Goal: Task Accomplishment & Management: Manage account settings

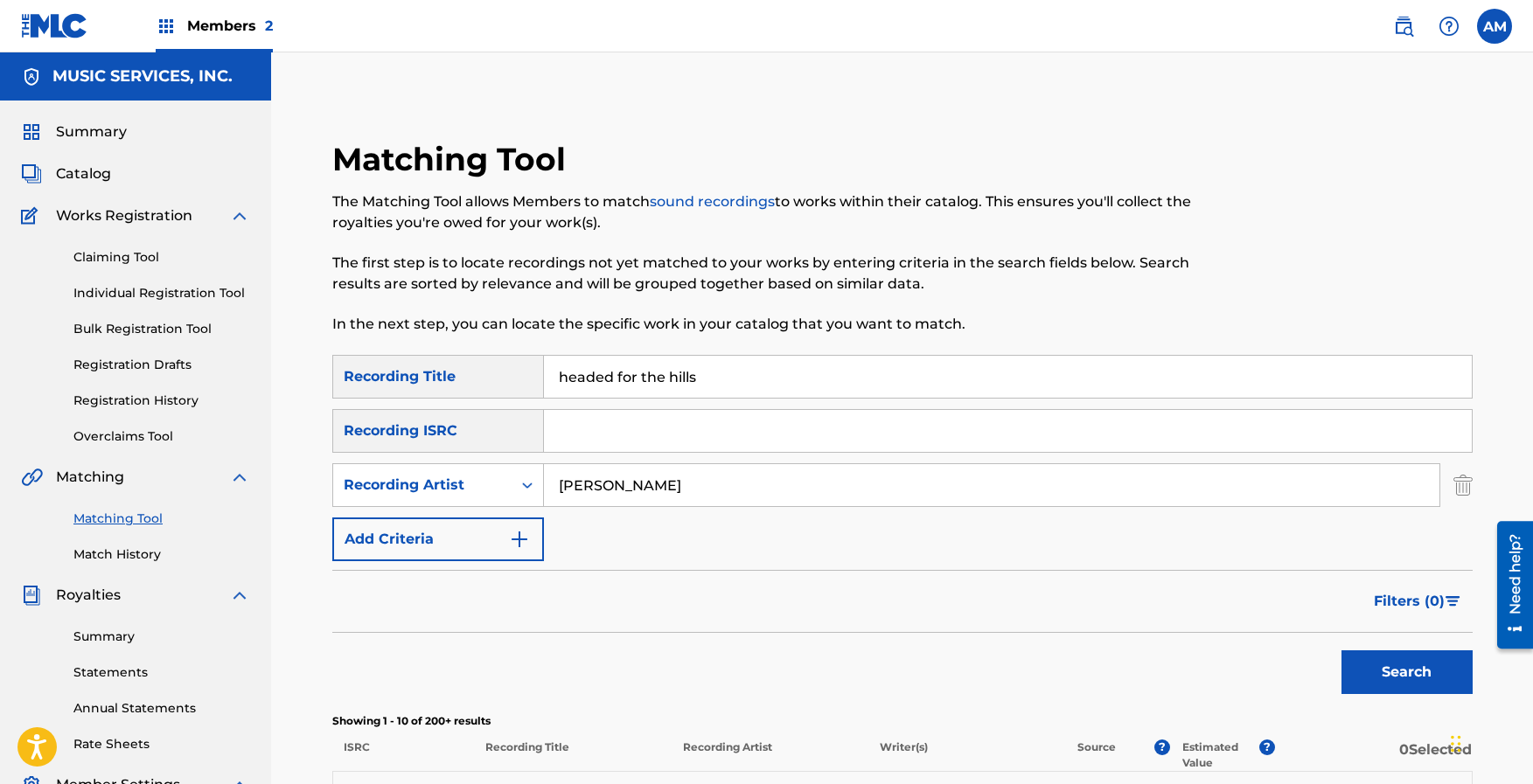
click at [110, 520] on link "Matching Tool" at bounding box center [162, 518] width 177 height 19
click at [104, 552] on link "Match History" at bounding box center [162, 555] width 177 height 19
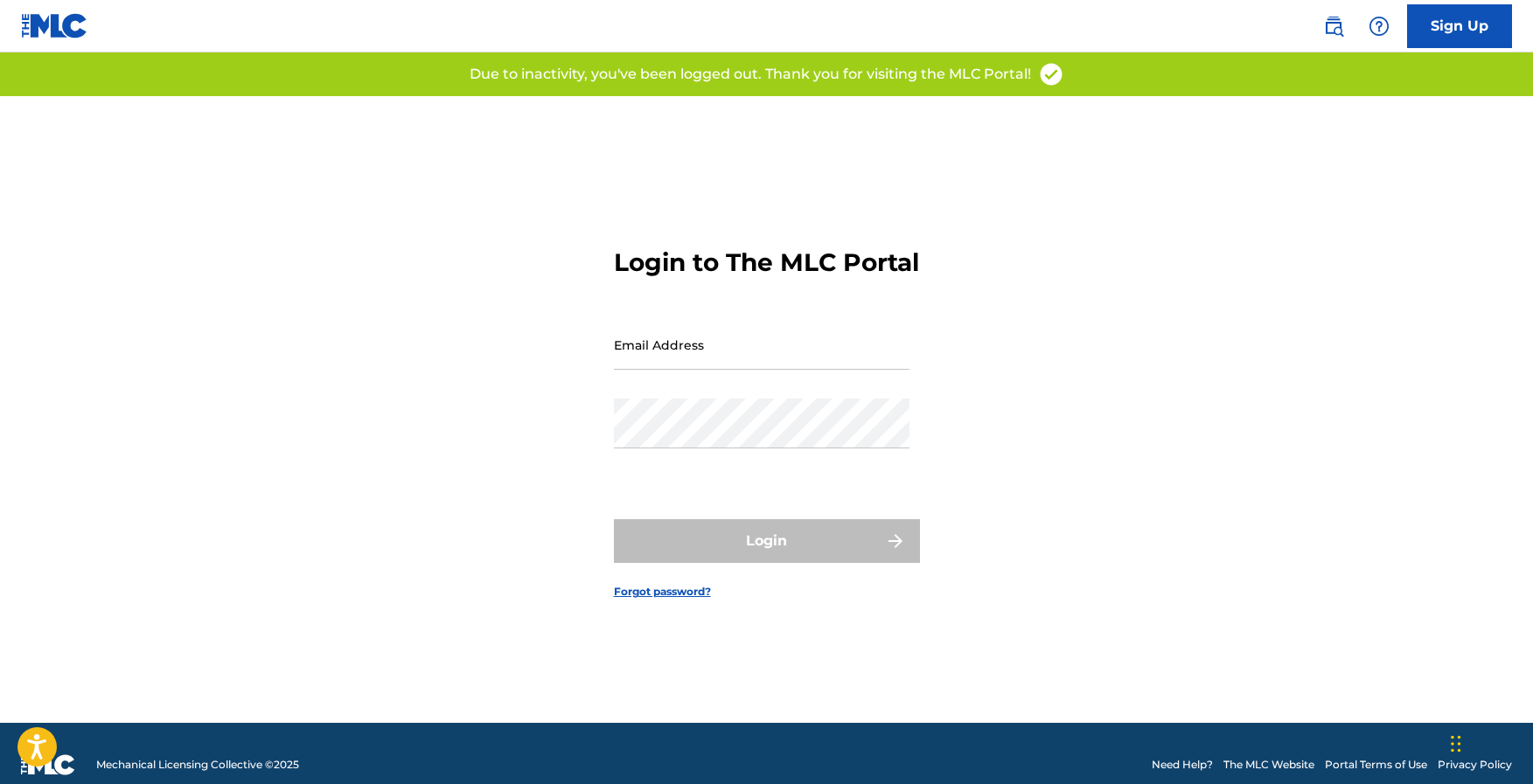
click at [784, 360] on input "Email Address" at bounding box center [762, 344] width 295 height 50
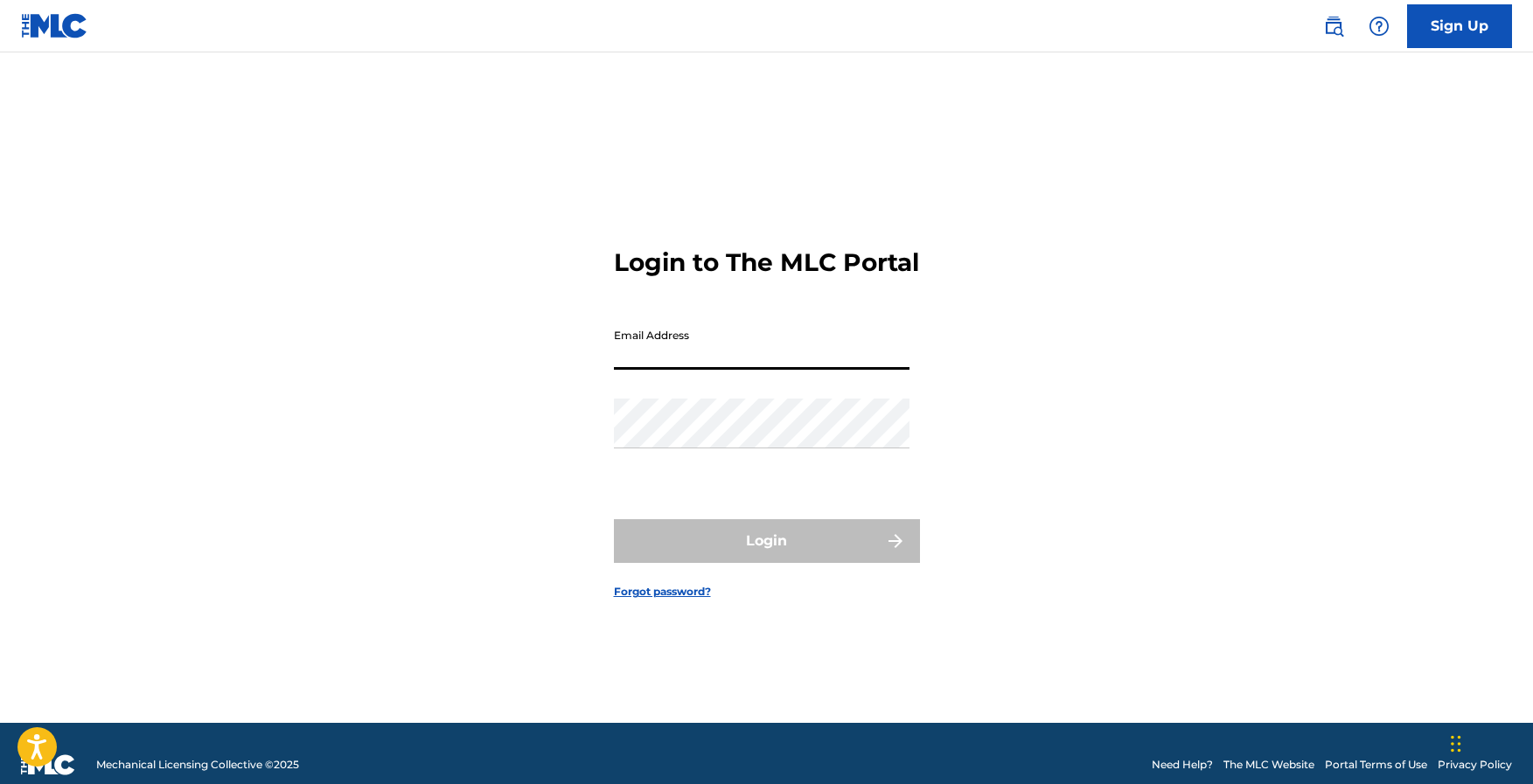
type input "[EMAIL_ADDRESS][DOMAIN_NAME]"
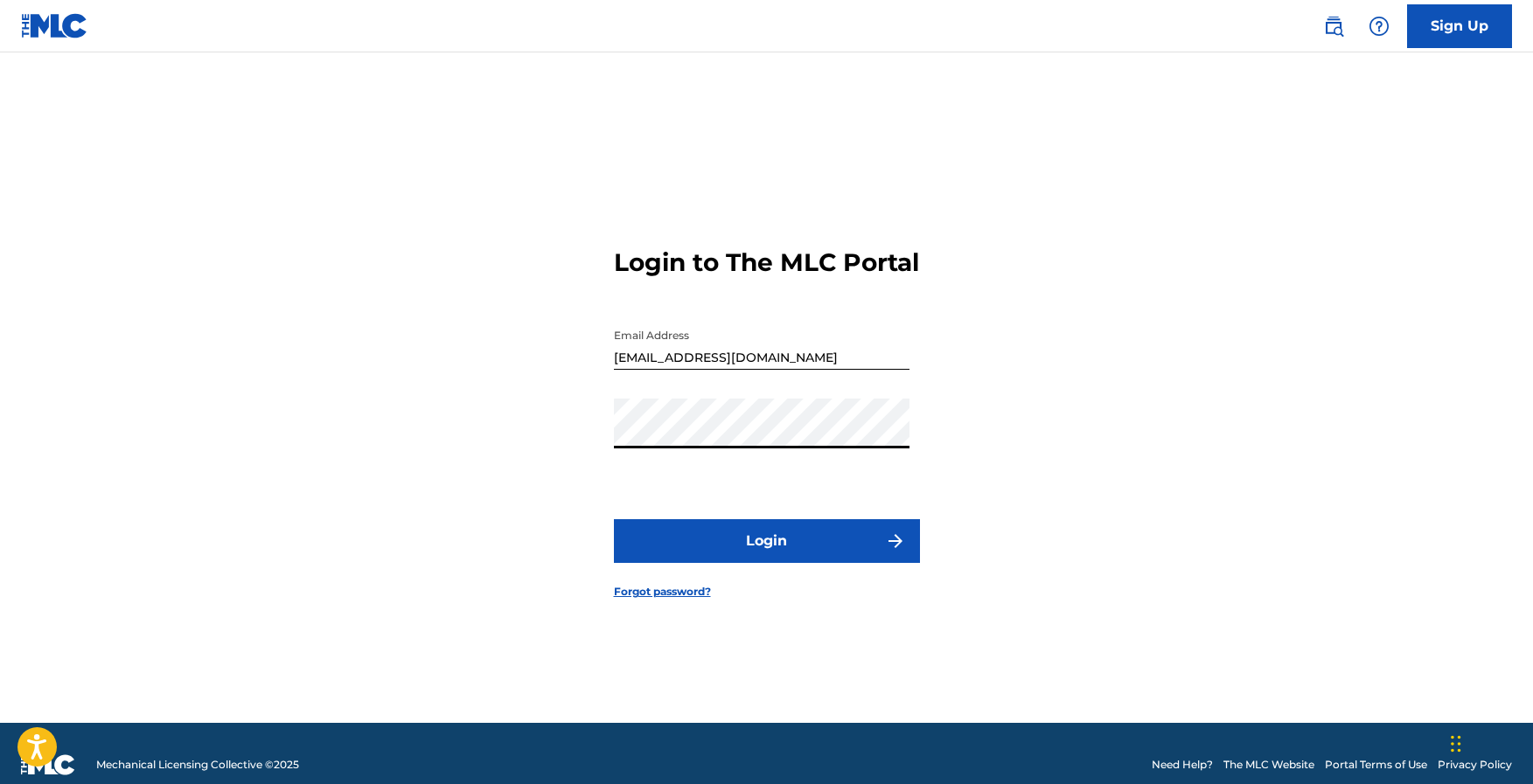
click at [790, 556] on button "Login" at bounding box center [766, 541] width 306 height 43
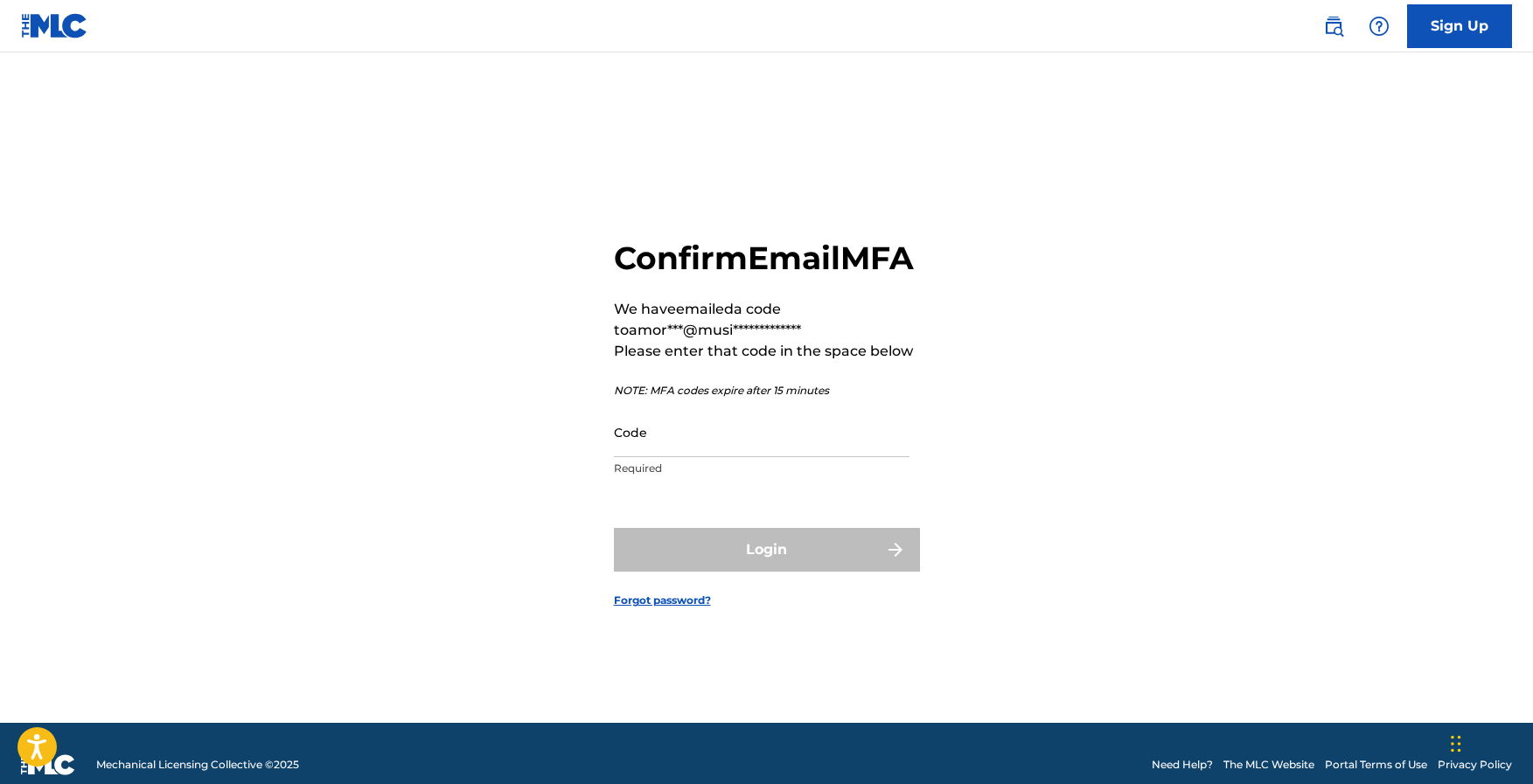
click at [767, 449] on input "Code" at bounding box center [762, 432] width 295 height 50
paste input "997435"
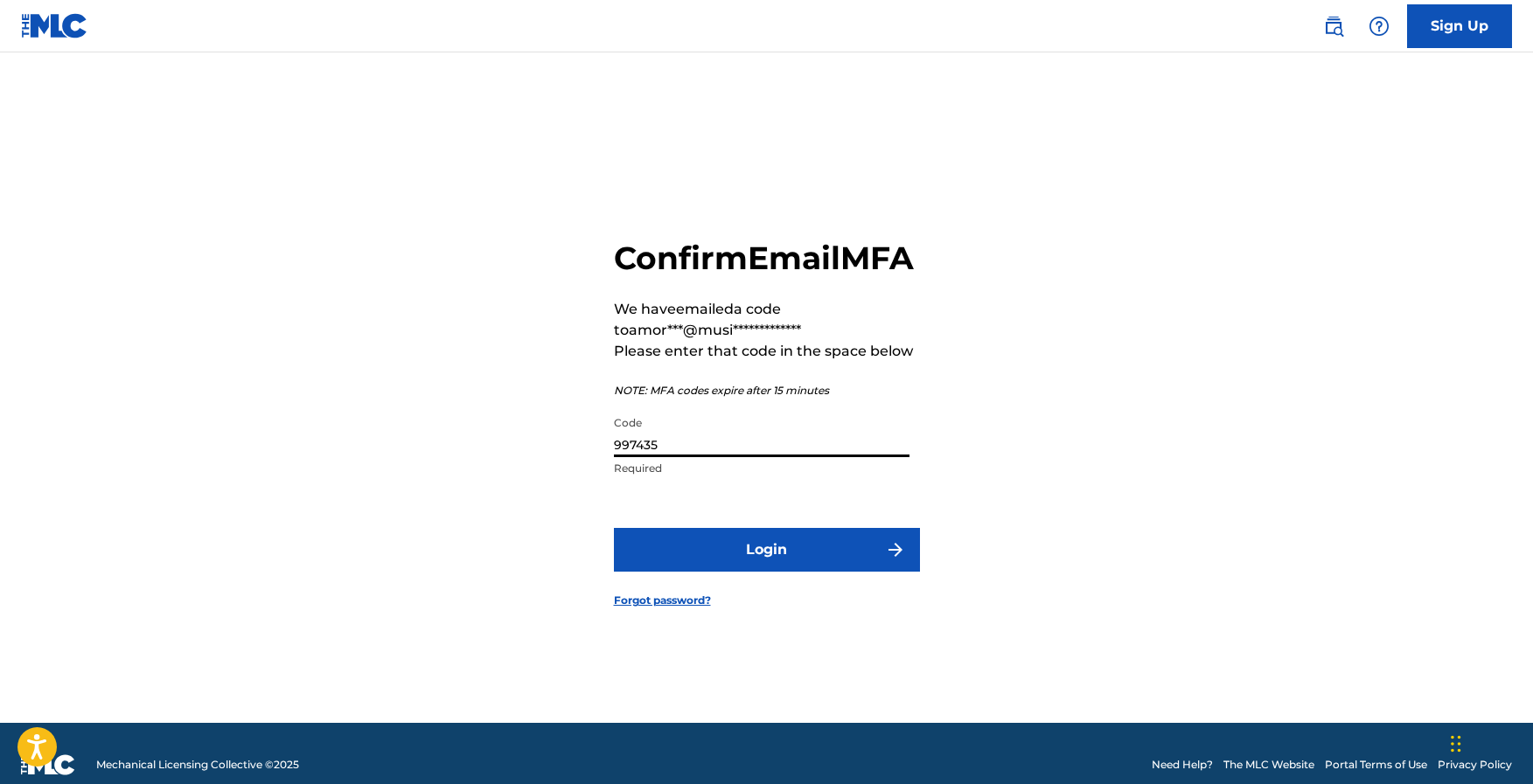
type input "997435"
click at [763, 563] on button "Login" at bounding box center [766, 550] width 306 height 43
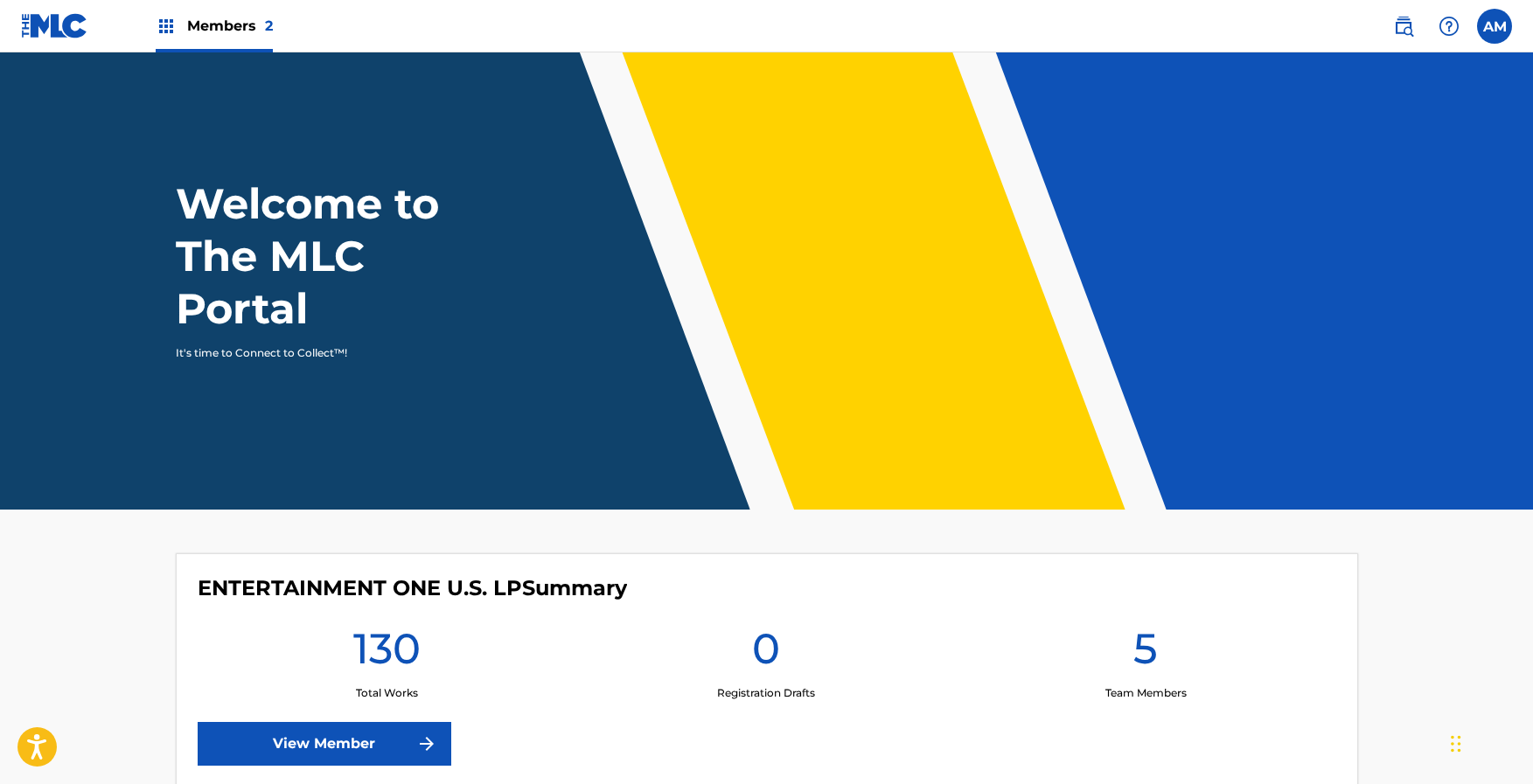
scroll to position [366, 0]
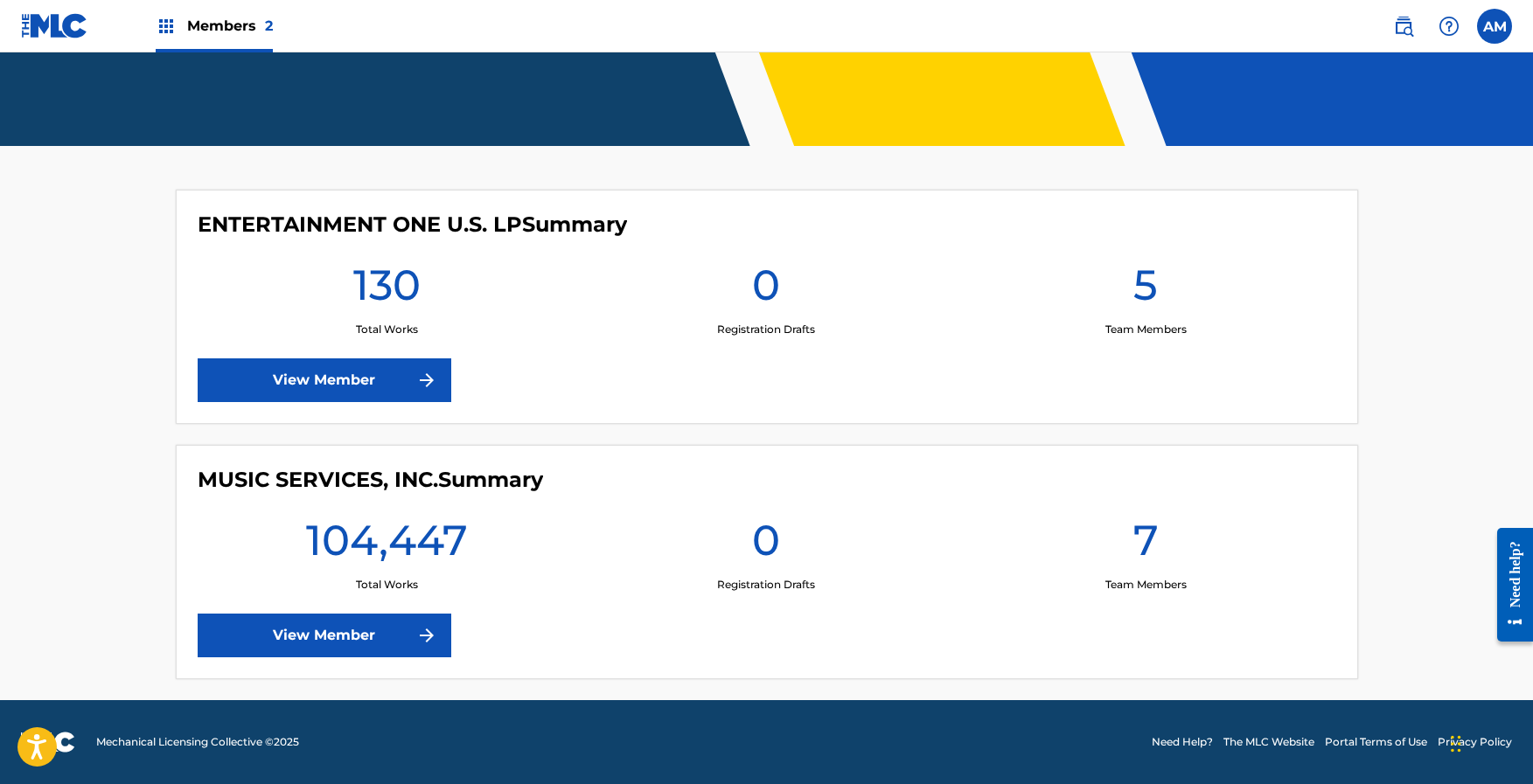
click at [350, 633] on link "View Member" at bounding box center [325, 635] width 254 height 43
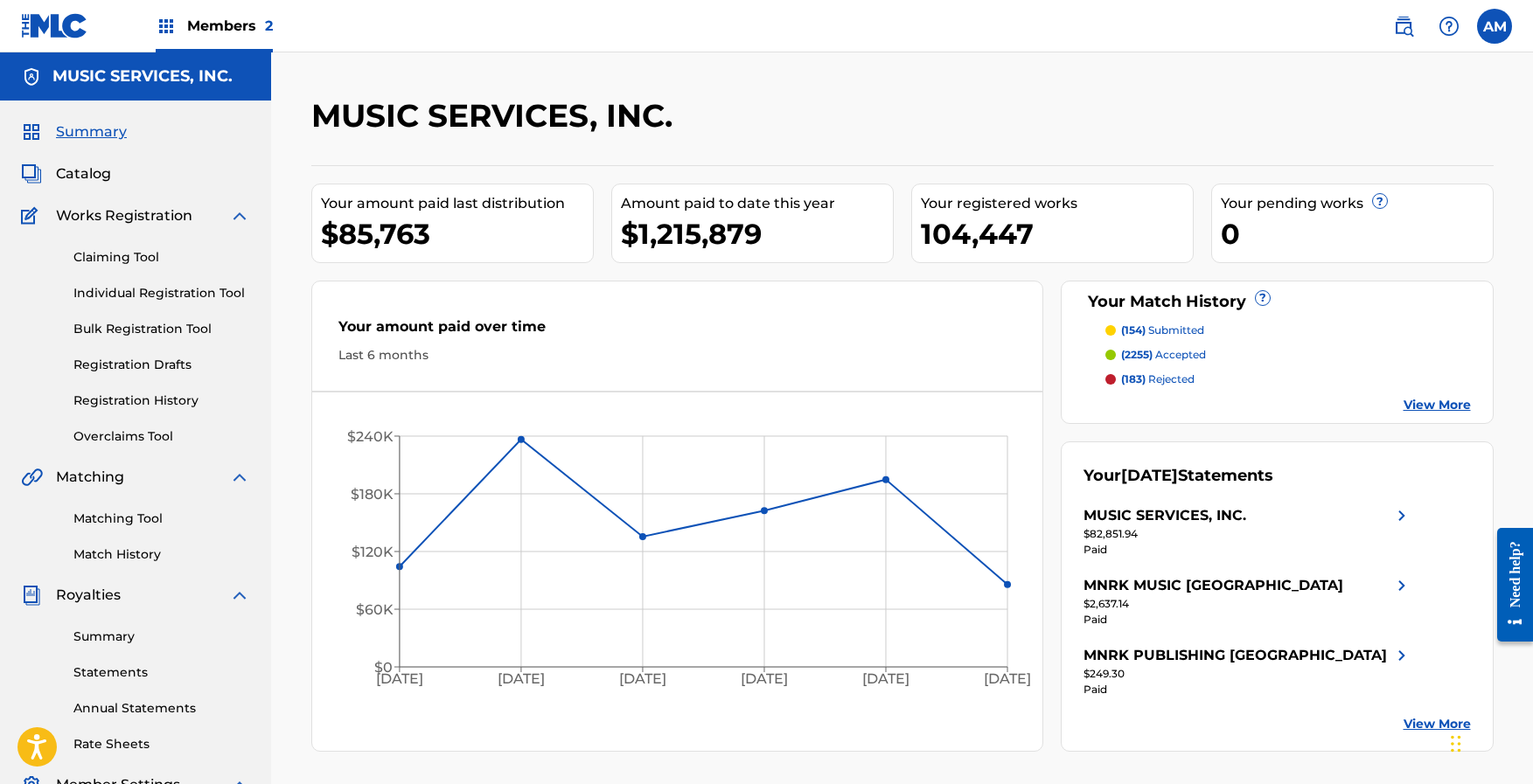
click at [165, 86] on h5 "MUSIC SERVICES, INC." at bounding box center [142, 77] width 180 height 20
click at [81, 169] on span "Catalog" at bounding box center [84, 173] width 55 height 21
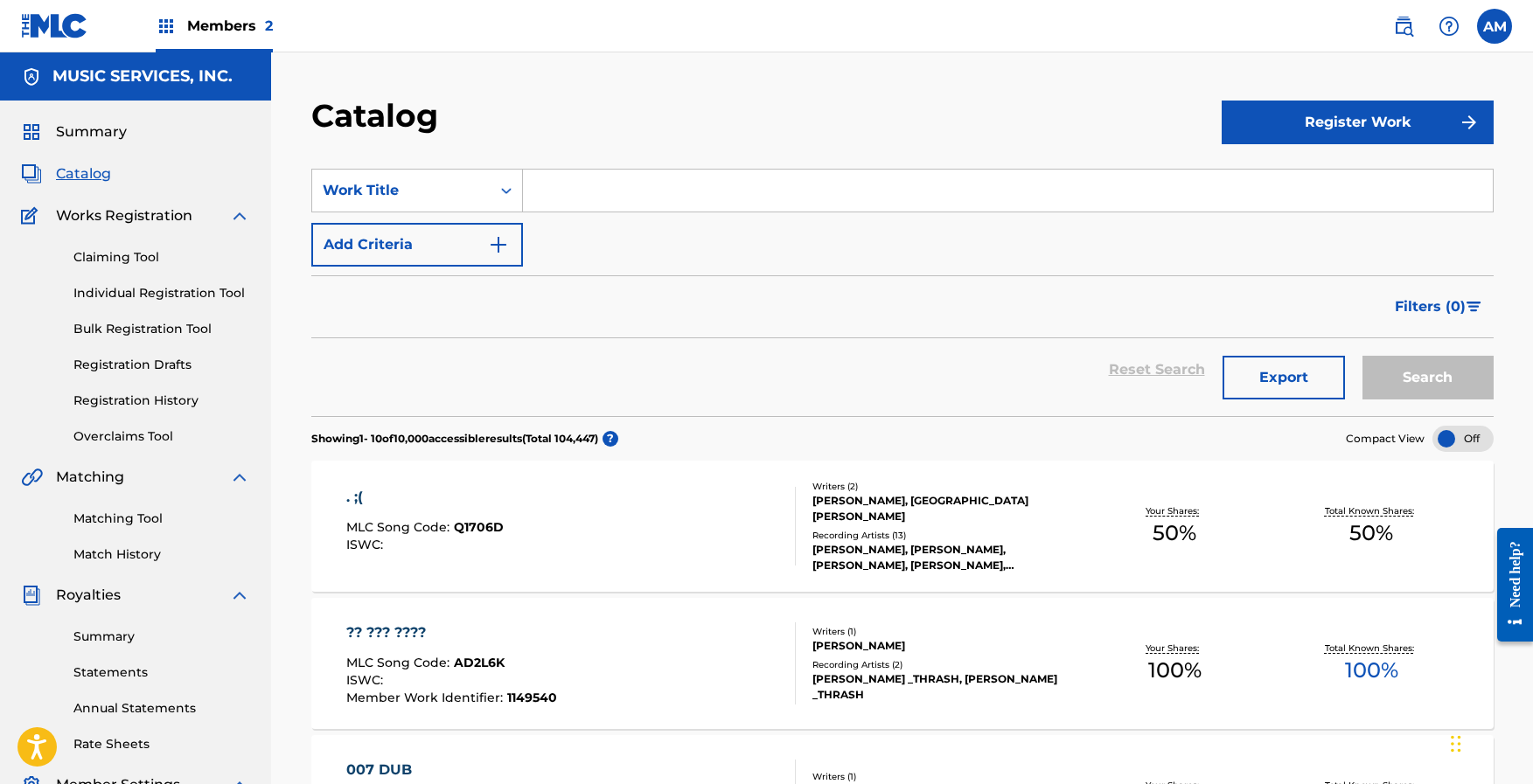
click at [78, 124] on span "Summary" at bounding box center [92, 132] width 71 height 21
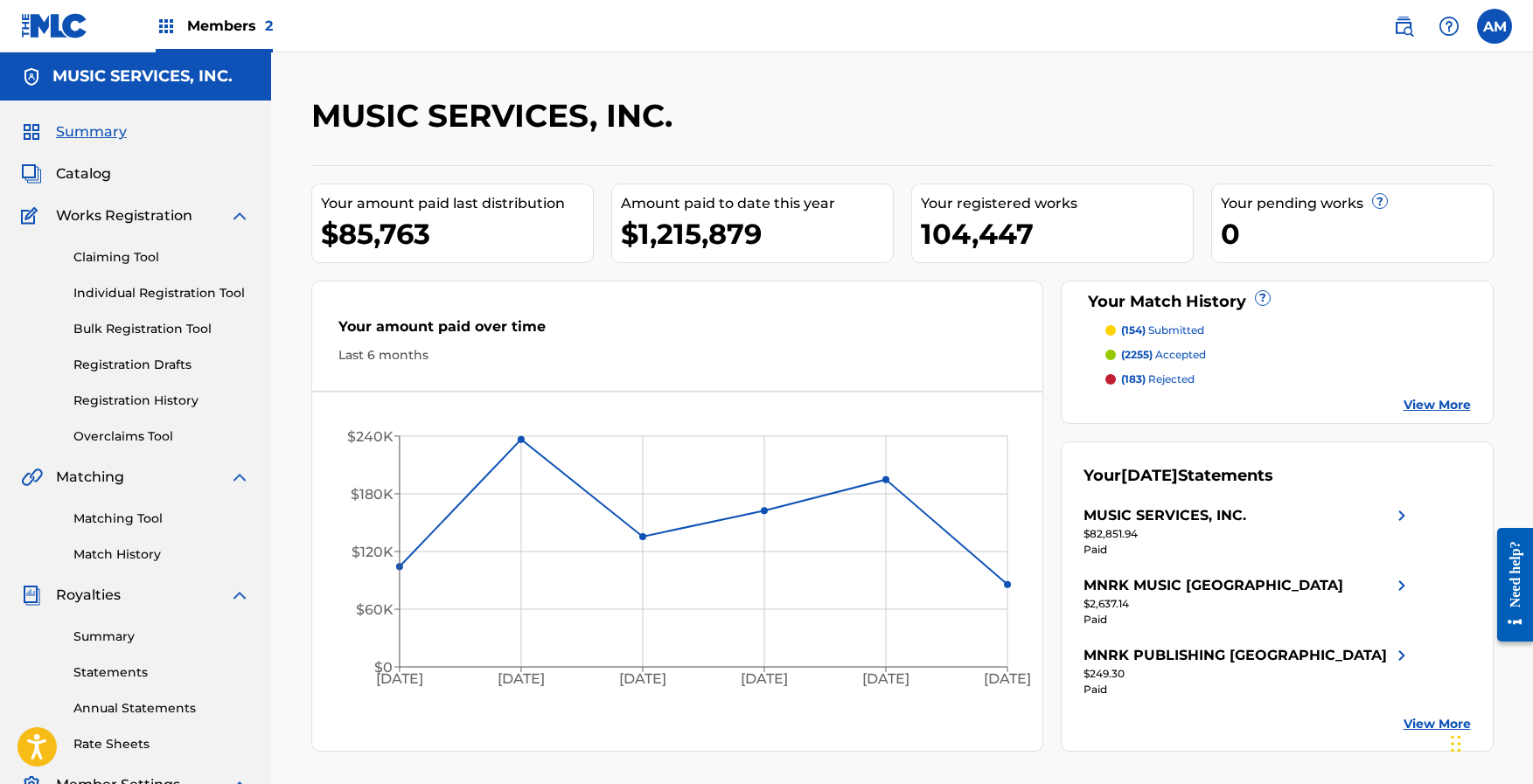
click at [80, 171] on span "Catalog" at bounding box center [84, 173] width 55 height 21
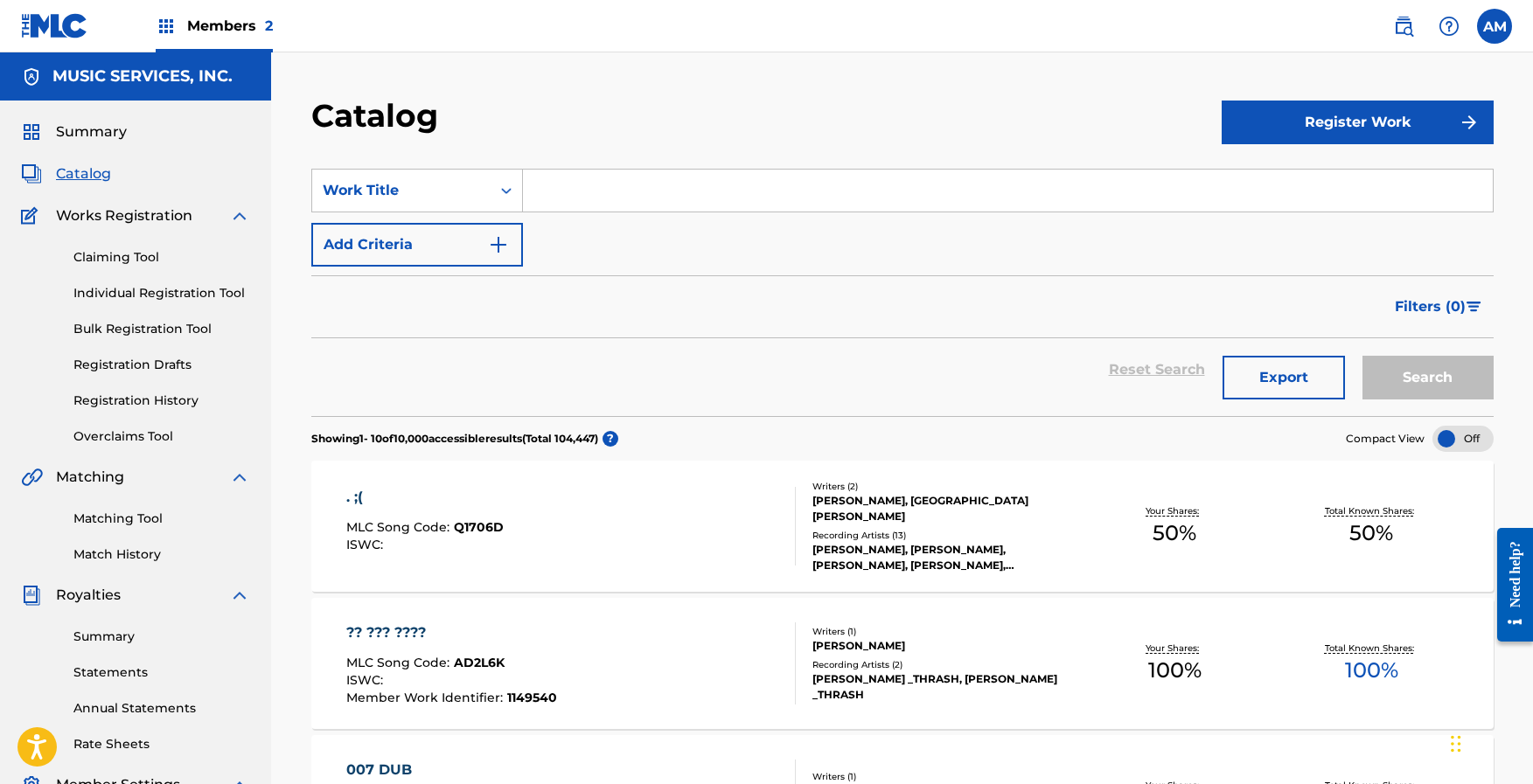
click at [390, 633] on div "?? ??? ????" at bounding box center [452, 633] width 211 height 21
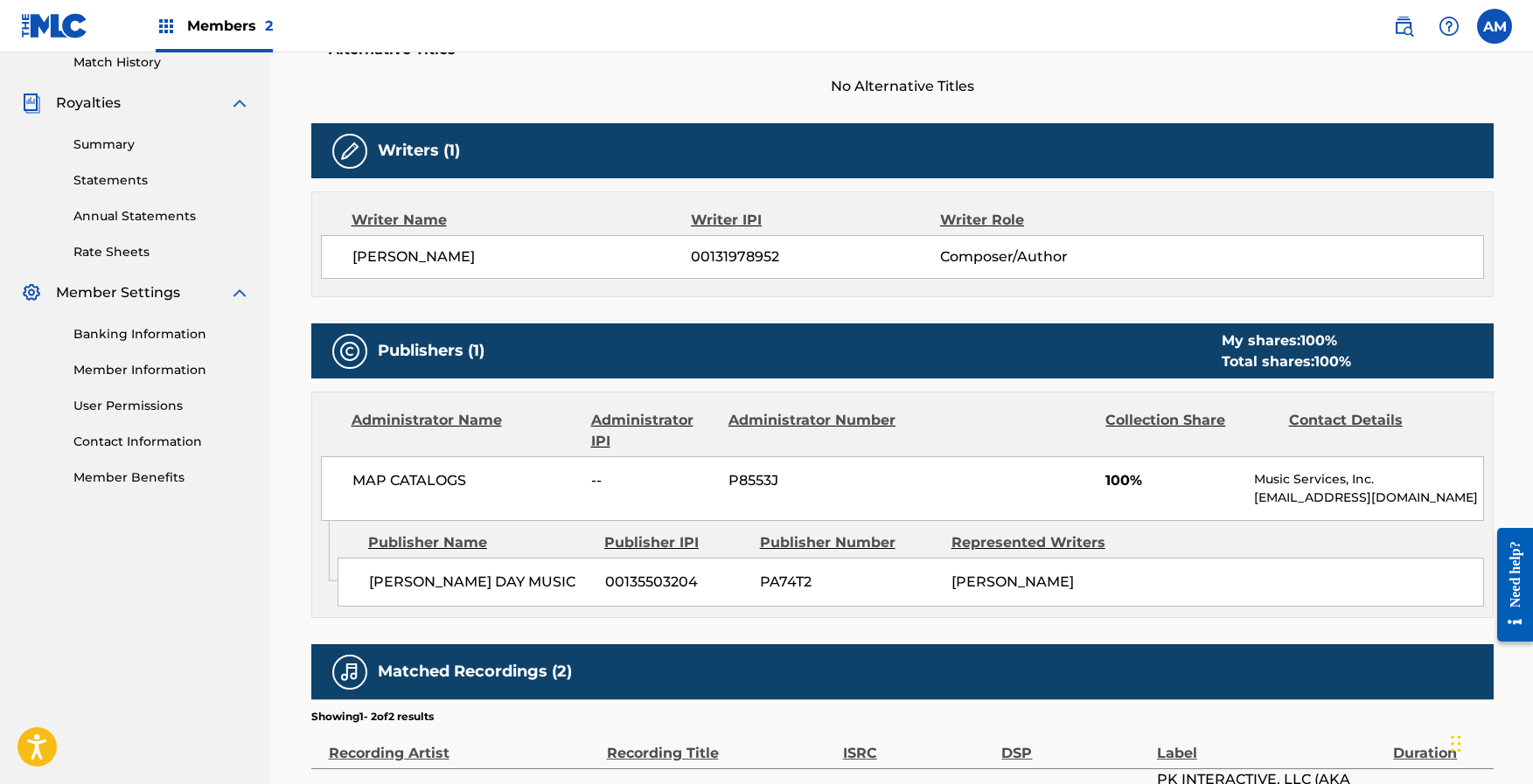
scroll to position [493, 0]
